Goal: Task Accomplishment & Management: Manage account settings

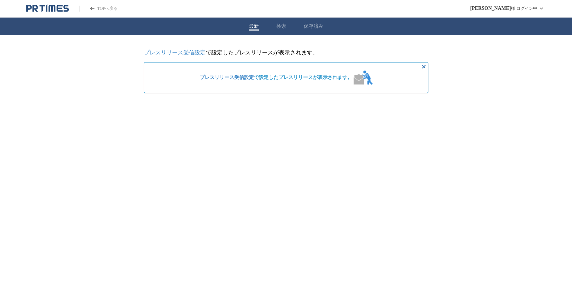
click at [200, 52] on link "プレスリリース受信設定" at bounding box center [175, 52] width 62 height 6
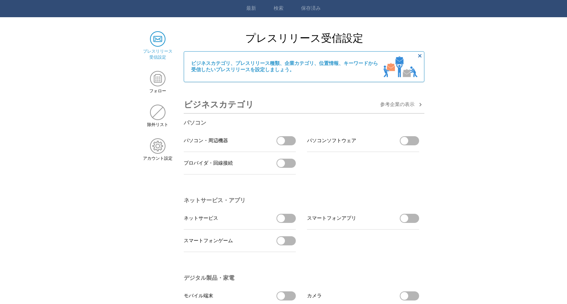
scroll to position [35, 0]
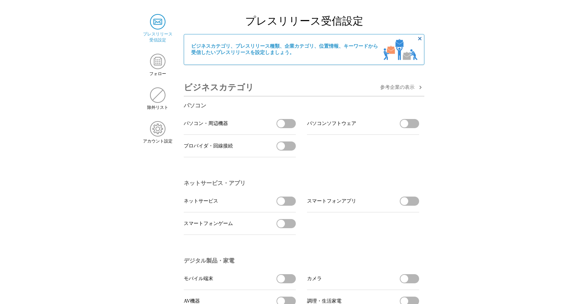
click at [290, 126] on button "パソコン・周辺機器を受信する" at bounding box center [285, 123] width 19 height 9
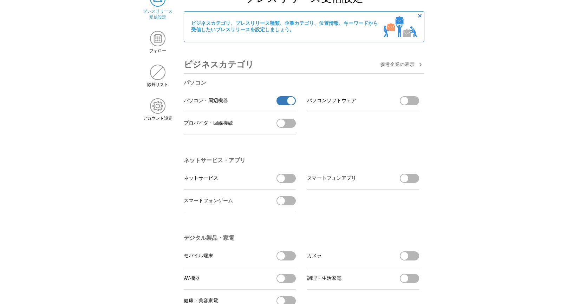
scroll to position [70, 0]
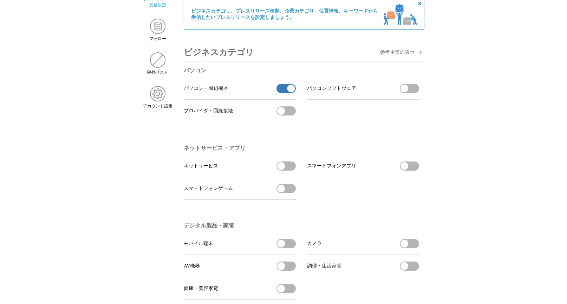
click at [288, 93] on button "パソコン・周辺機器の受信を解除" at bounding box center [285, 88] width 19 height 9
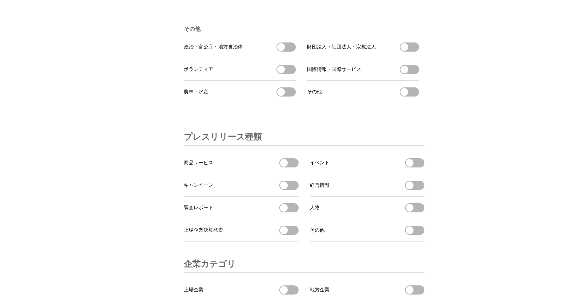
scroll to position [2141, 0]
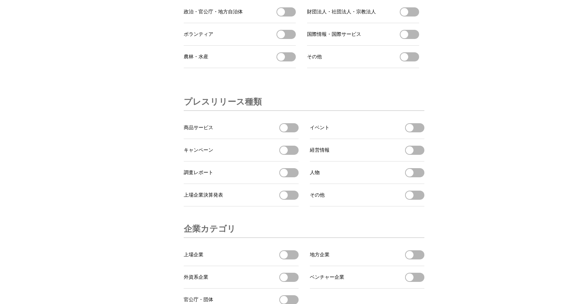
click at [291, 132] on button "商品サービスを受信する" at bounding box center [288, 127] width 19 height 9
click at [288, 177] on button "調査レポートを受信する" at bounding box center [288, 172] width 19 height 9
click at [289, 155] on button "キャンペーンを受信する" at bounding box center [288, 150] width 19 height 9
click at [415, 132] on button "イベントを受信する" at bounding box center [414, 127] width 19 height 9
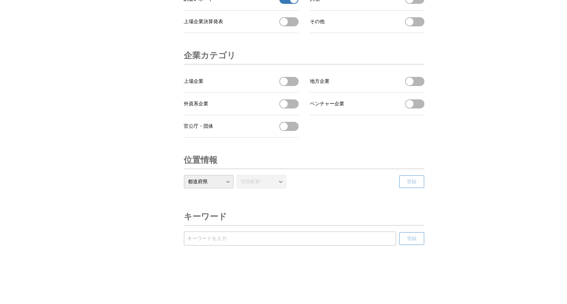
scroll to position [2346, 0]
click at [226, 176] on select "都道府県 北海道 青森県 岩手県 宮城県 秋田県 山形県 福島県 茨城県 栃木県 群馬県 埼玉県 千葉県 東京都 神奈川県 新潟県 富山県 石川県 福井県 山…" at bounding box center [209, 182] width 50 height 14
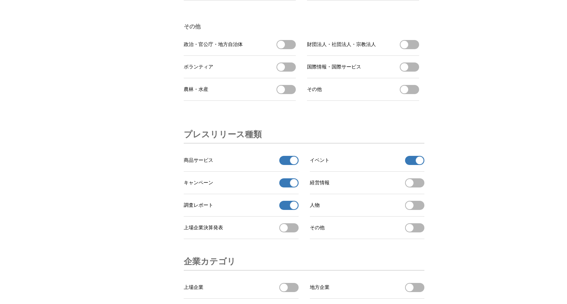
scroll to position [2031, 0]
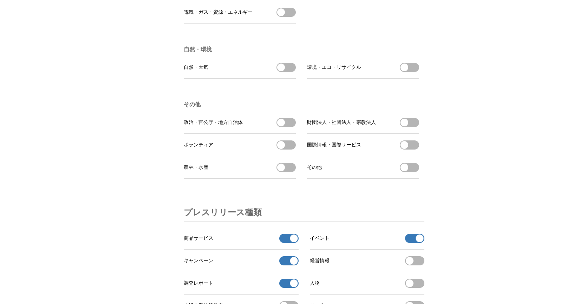
click at [285, 134] on li "政治・官公庁・地方自治体 政治・官公庁・地方自治体を受信する" at bounding box center [240, 122] width 112 height 22
click at [283, 126] on span "button" at bounding box center [281, 123] width 8 height 8
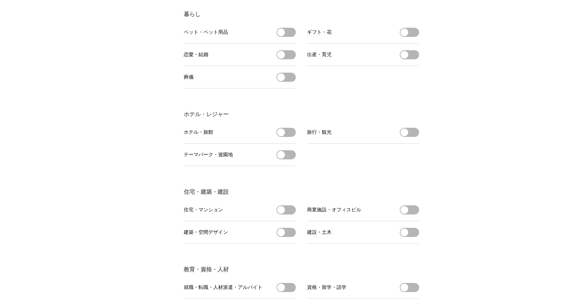
scroll to position [1329, 0]
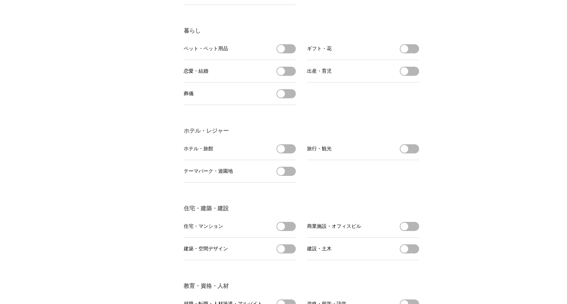
click at [407, 153] on button "旅行・観光を受信する" at bounding box center [408, 148] width 19 height 9
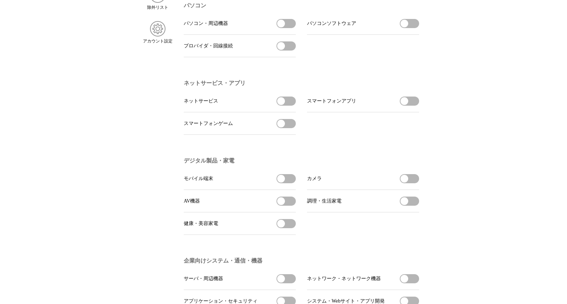
scroll to position [0, 0]
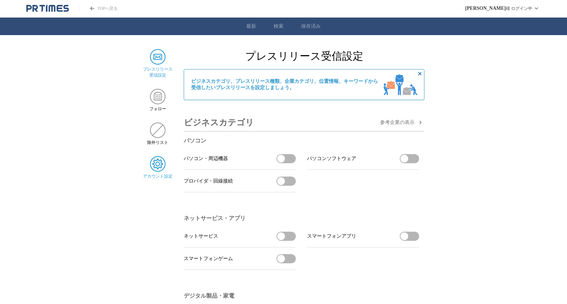
click at [160, 162] on img at bounding box center [157, 163] width 15 height 15
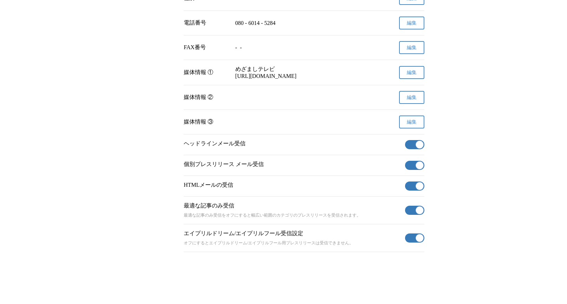
scroll to position [243, 0]
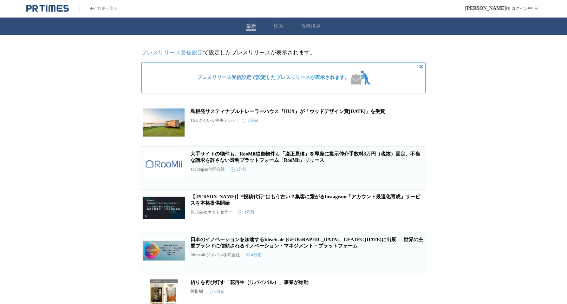
click at [191, 50] on link "プレスリリース受信設定" at bounding box center [172, 52] width 62 height 6
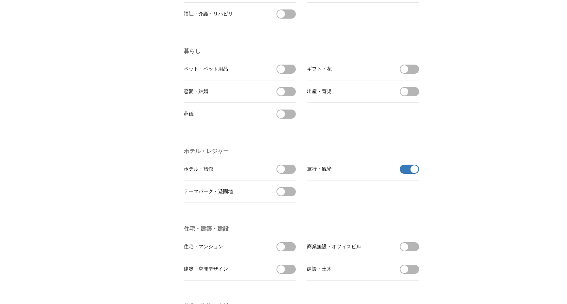
scroll to position [1439, 0]
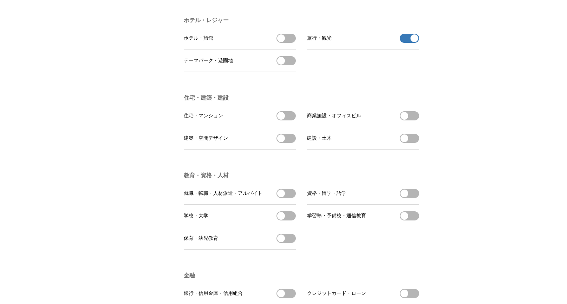
click at [405, 43] on button "旅行・観光の受信を解除" at bounding box center [408, 38] width 19 height 9
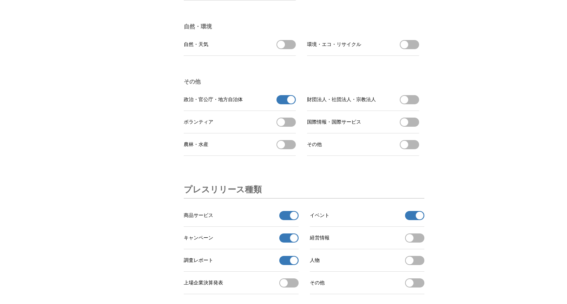
scroll to position [2106, 0]
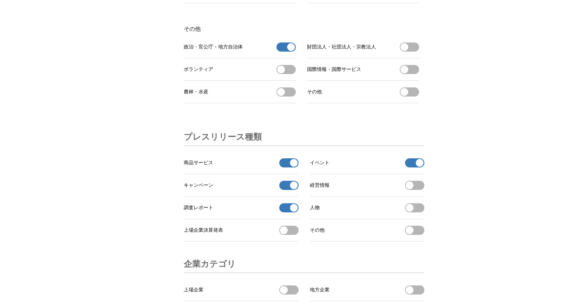
click at [286, 52] on button "政治・官公庁・地方自治体の受信を解除" at bounding box center [285, 46] width 19 height 9
click at [285, 167] on button "商品サービスの受信を解除" at bounding box center [288, 162] width 19 height 9
click at [290, 190] on button "キャンペーンの受信を解除" at bounding box center [288, 185] width 19 height 9
click at [288, 212] on button "調査レポートの受信を解除" at bounding box center [288, 207] width 19 height 9
click at [412, 167] on button "イベントの受信を解除" at bounding box center [414, 162] width 19 height 9
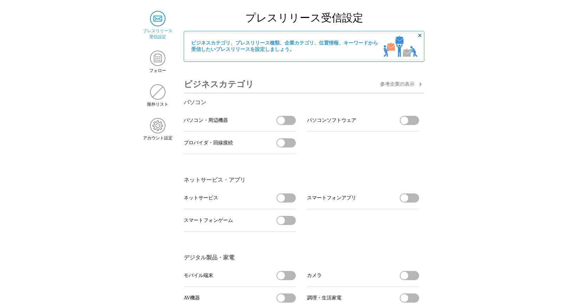
scroll to position [0, 0]
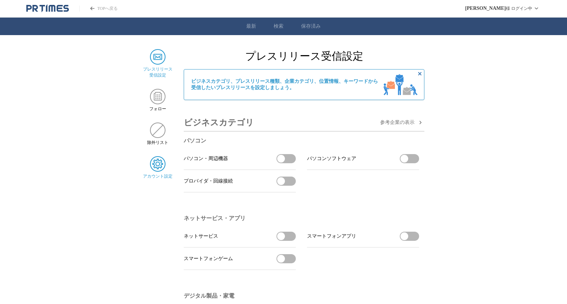
click at [157, 163] on img at bounding box center [157, 163] width 15 height 15
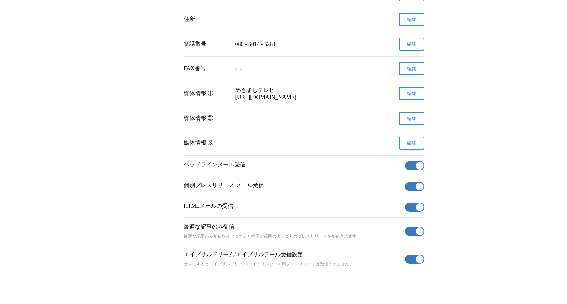
scroll to position [243, 0]
